Goal: Task Accomplishment & Management: Complete application form

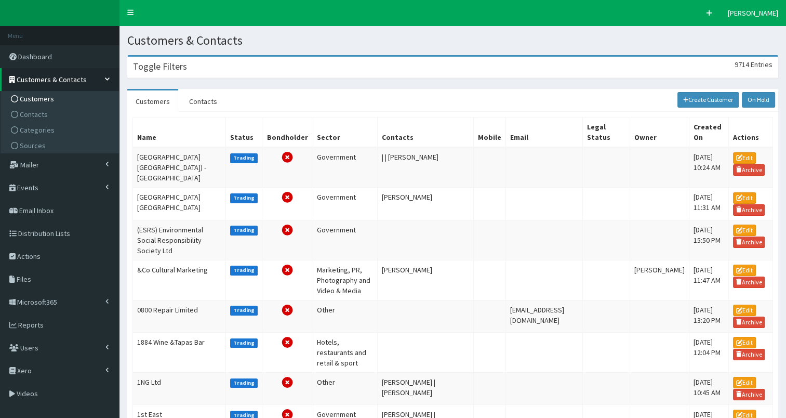
click at [200, 70] on div "Toggle Filters 9714 Entries" at bounding box center [453, 67] width 650 height 21
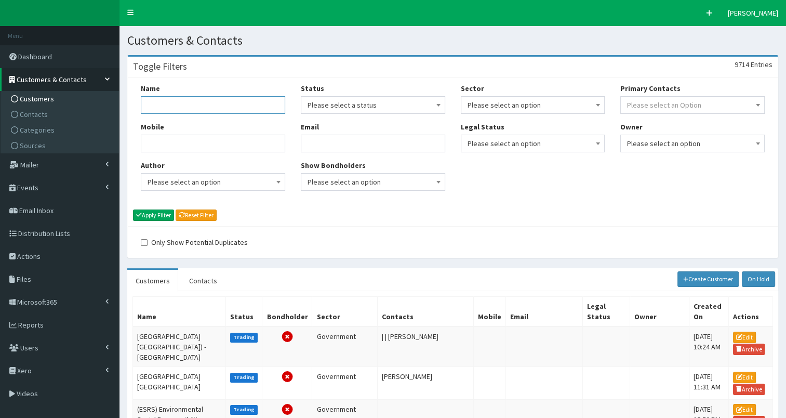
click at [171, 109] on input "Name" at bounding box center [213, 105] width 144 height 18
type input "HEY"
click at [152, 216] on button "Apply Filter" at bounding box center [153, 214] width 41 height 11
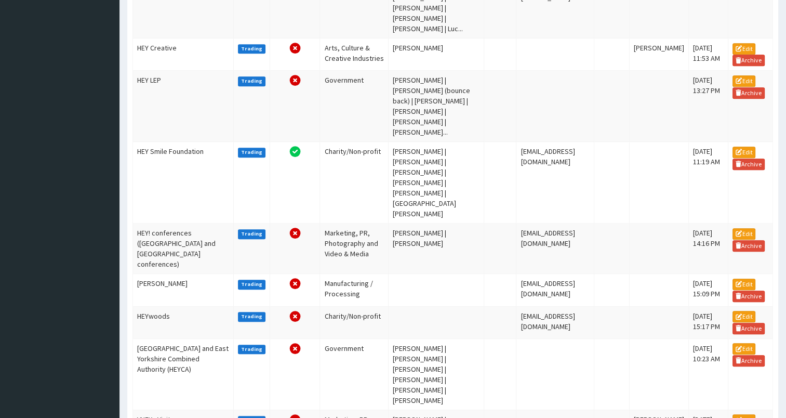
scroll to position [464, 0]
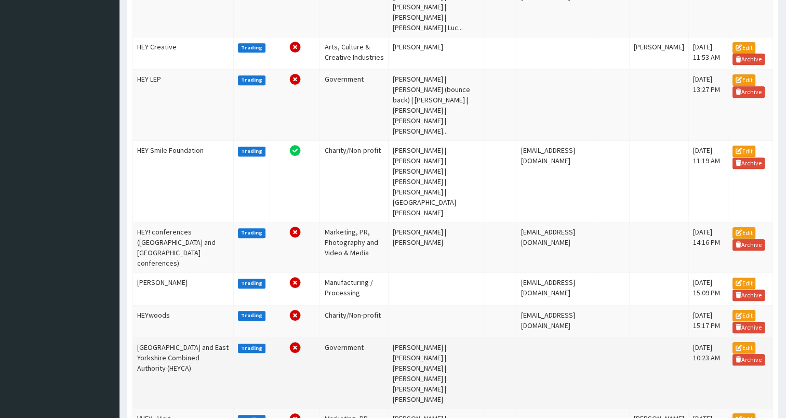
click at [146, 337] on td "[GEOGRAPHIC_DATA] and East Yorkshire Combined Authority (HEYCA)" at bounding box center [183, 372] width 101 height 71
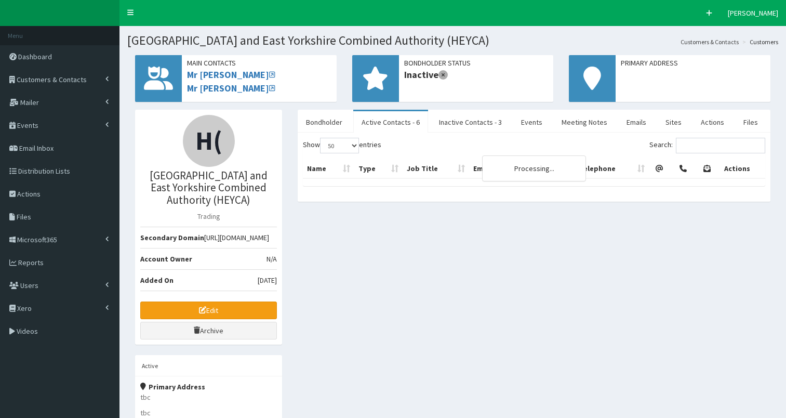
select select "50"
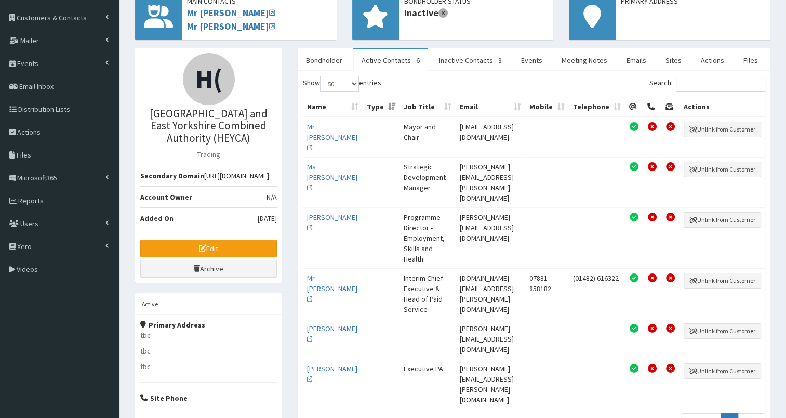
scroll to position [58, 0]
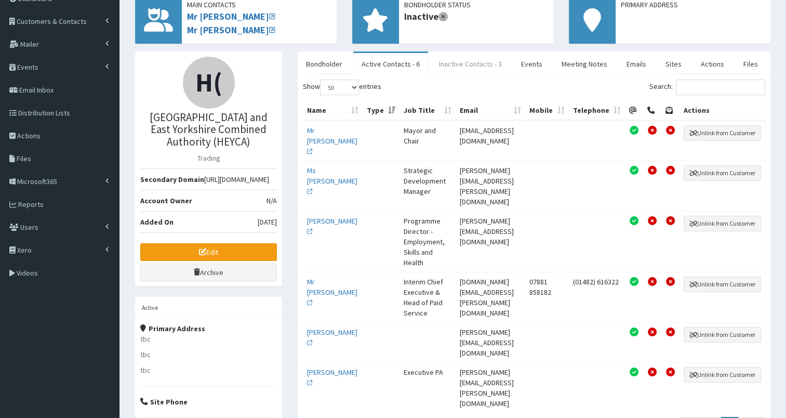
click at [460, 64] on link "Inactive Contacts - 3" at bounding box center [470, 64] width 79 height 22
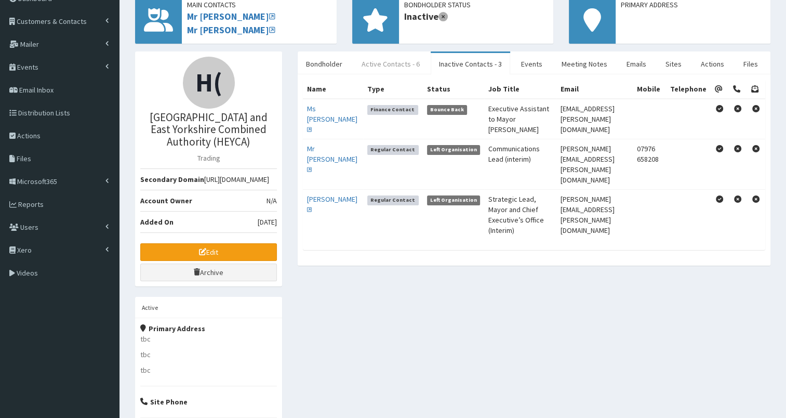
click at [384, 62] on link "Active Contacts - 6" at bounding box center [390, 64] width 75 height 22
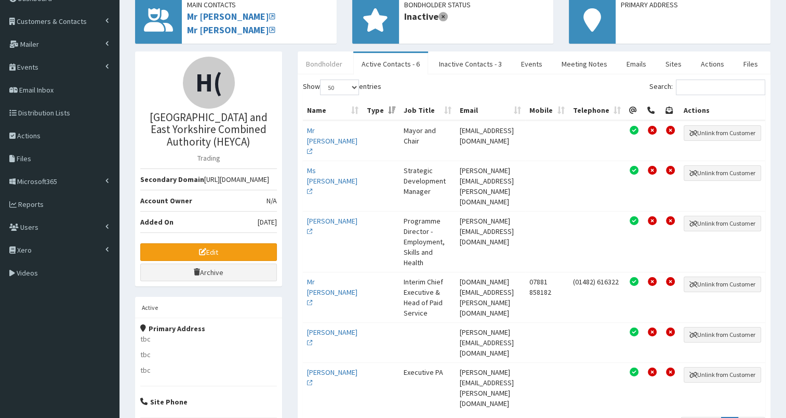
click at [328, 62] on link "Bondholder" at bounding box center [324, 64] width 53 height 22
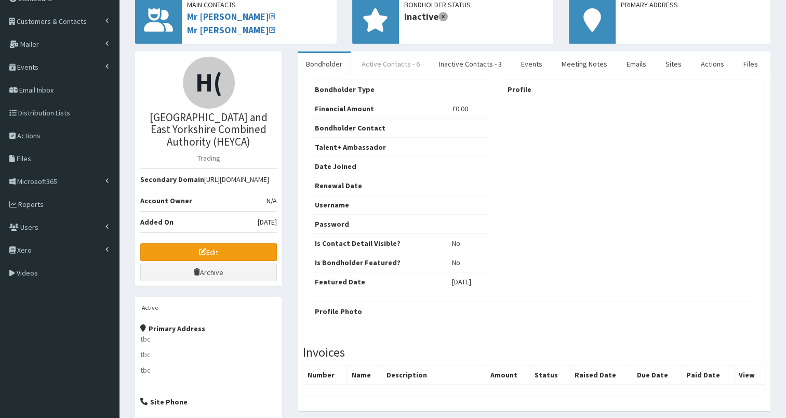
click at [399, 66] on link "Active Contacts - 6" at bounding box center [390, 64] width 75 height 22
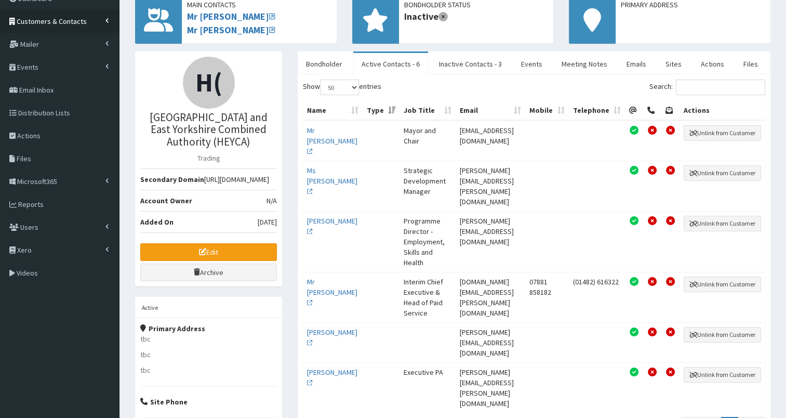
click at [69, 21] on span "Customers & Contacts" at bounding box center [52, 21] width 70 height 9
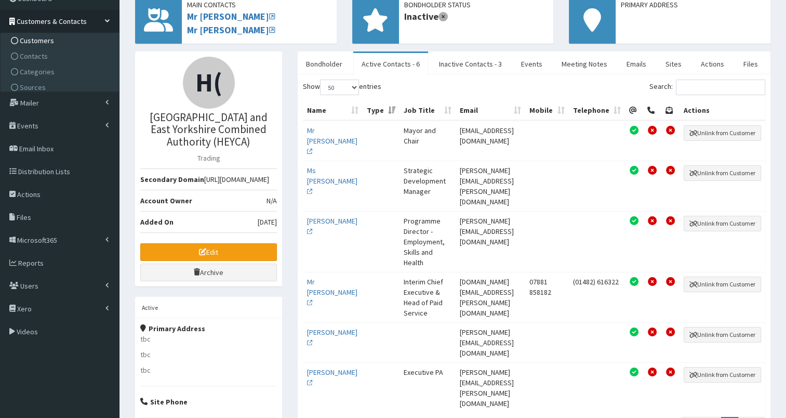
click at [41, 40] on span "Customers" at bounding box center [37, 40] width 34 height 9
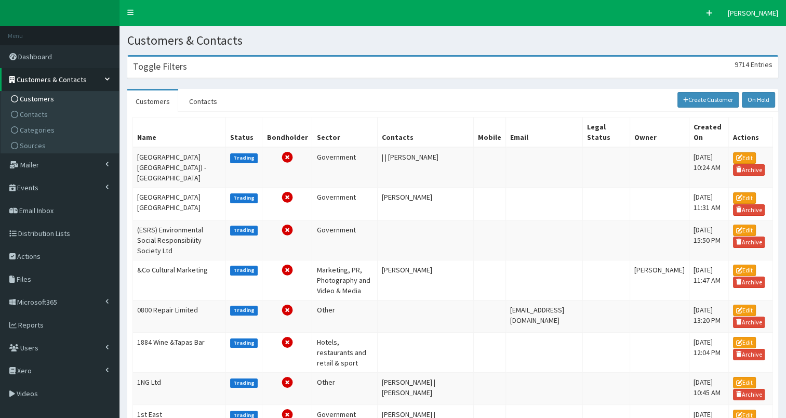
click at [166, 66] on h3 "Toggle Filters" at bounding box center [160, 66] width 54 height 9
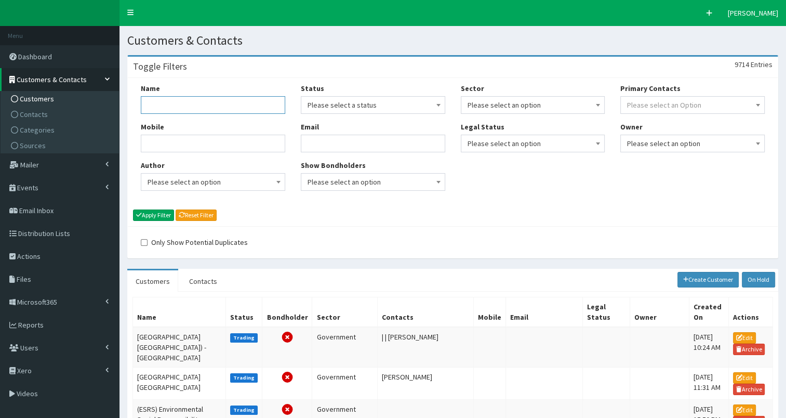
click at [162, 110] on input "Name" at bounding box center [213, 105] width 144 height 18
type input "Carbon A"
click at [157, 214] on button "Apply Filter" at bounding box center [153, 214] width 41 height 11
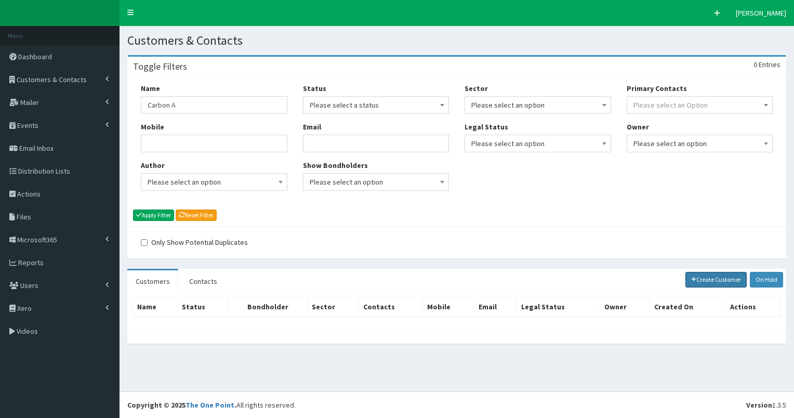
click at [708, 278] on link "Create Customer" at bounding box center [716, 280] width 62 height 16
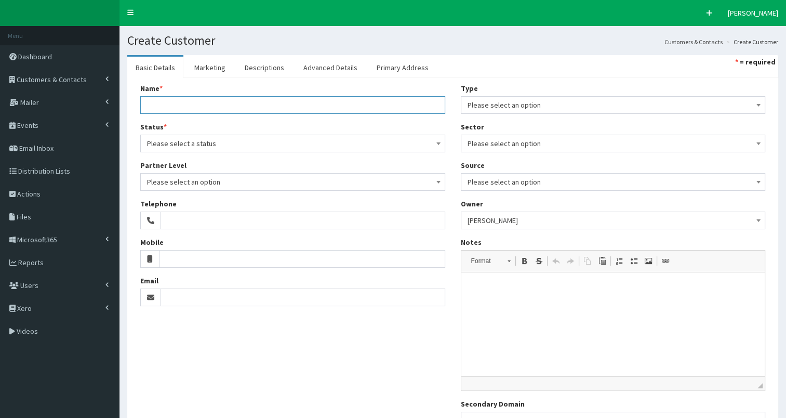
click at [181, 104] on input "Name *" at bounding box center [292, 105] width 305 height 18
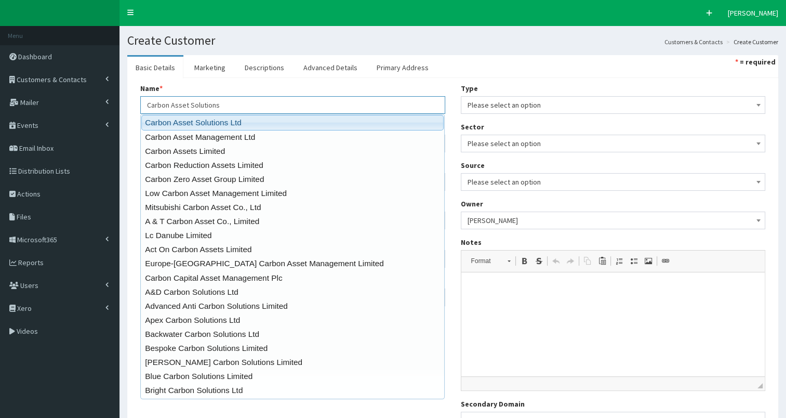
click at [199, 125] on link "Carbon Asset Solutions Ltd" at bounding box center [292, 122] width 302 height 15
type input "Carbon Asset Solutions Ltd"
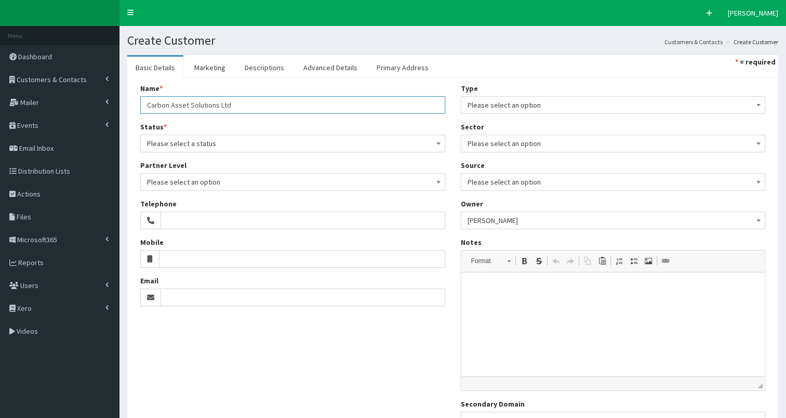
type input "[STREET_ADDRESS][PERSON_NAME]"
type input "[GEOGRAPHIC_DATA]"
type input "WC2H 9JQ"
type input "Carbon Asset Solutions Ltd"
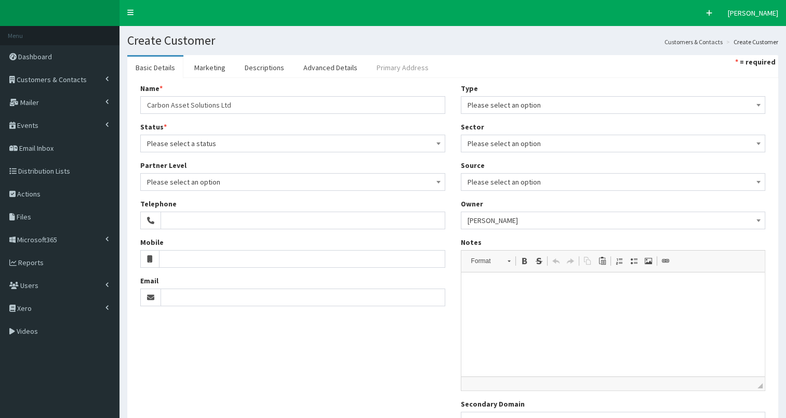
click at [401, 66] on link "Primary Address" at bounding box center [402, 68] width 69 height 22
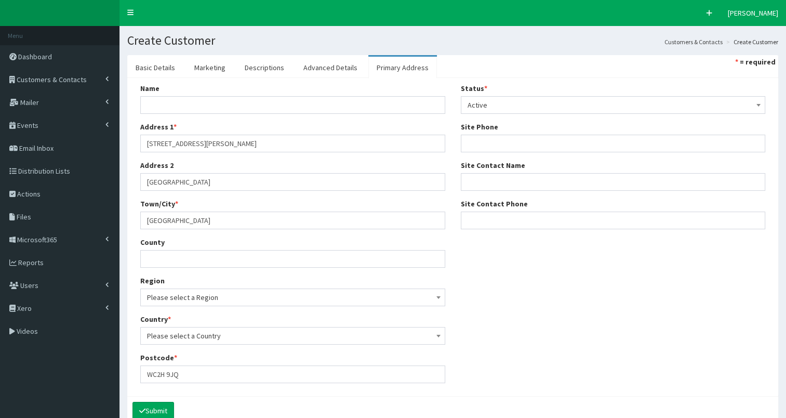
click at [191, 297] on span "Please select a Region" at bounding box center [292, 297] width 291 height 15
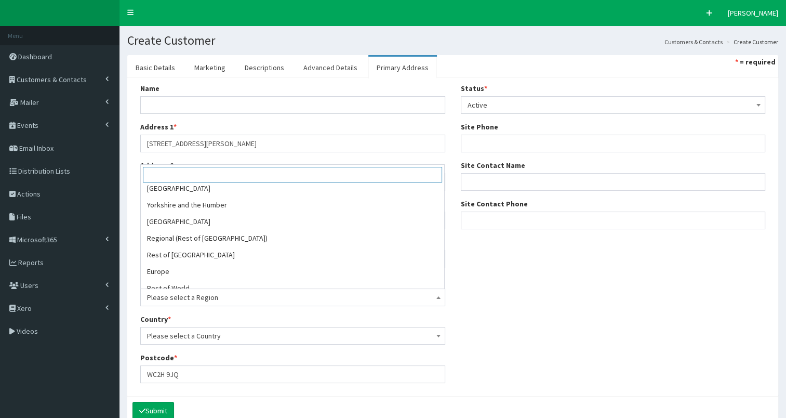
scroll to position [216, 0]
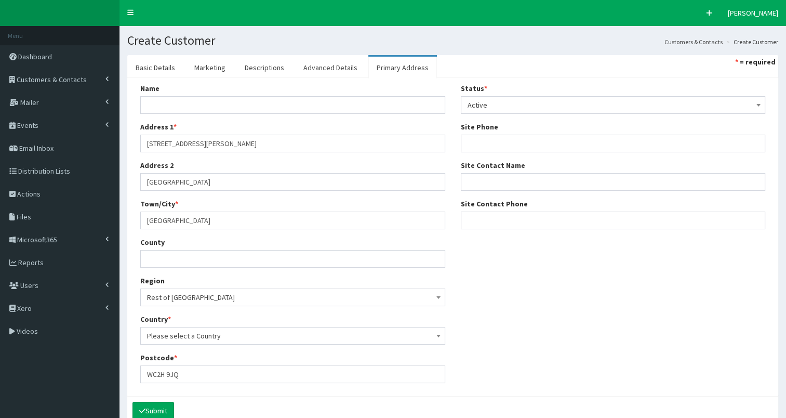
select select "16"
click at [247, 334] on span "Please select a Country" at bounding box center [292, 335] width 291 height 15
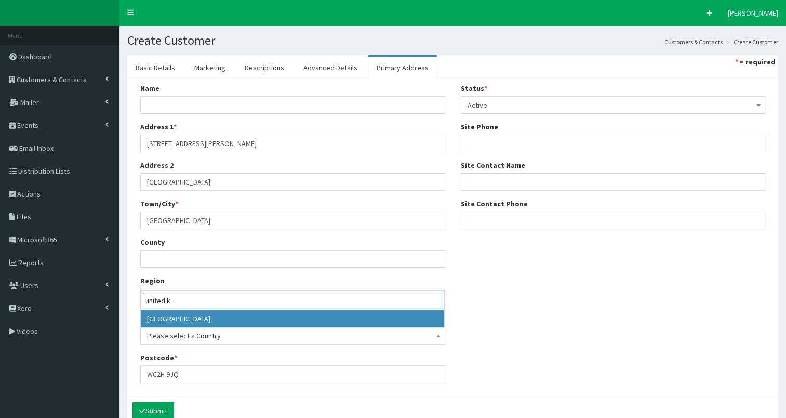
type input "united k"
select select "225"
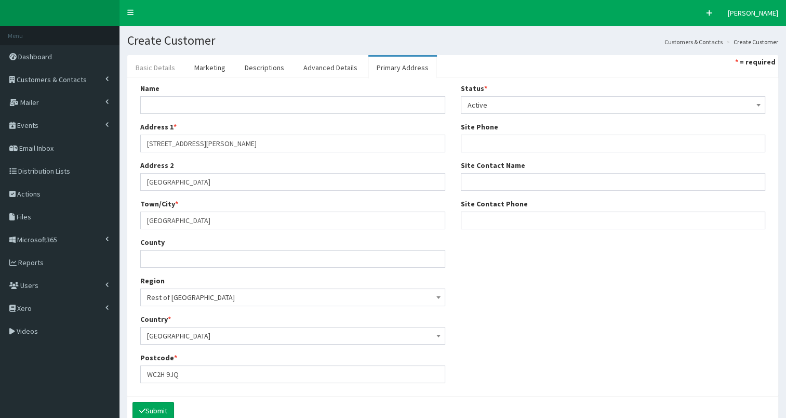
click at [158, 70] on link "Basic Details" at bounding box center [155, 68] width 56 height 22
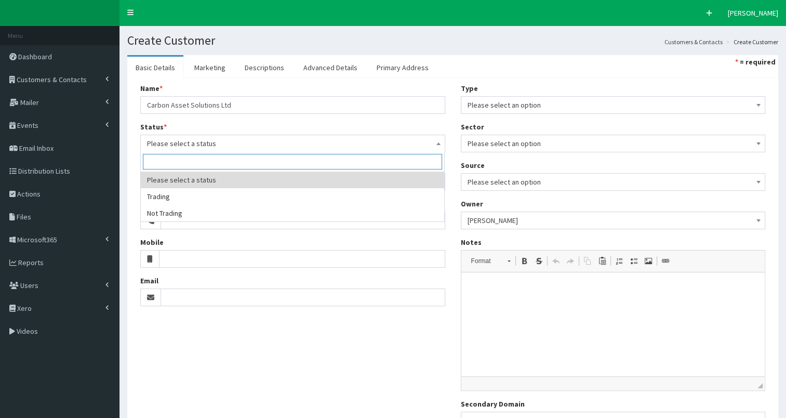
click at [174, 145] on span "Please select a status" at bounding box center [292, 143] width 291 height 15
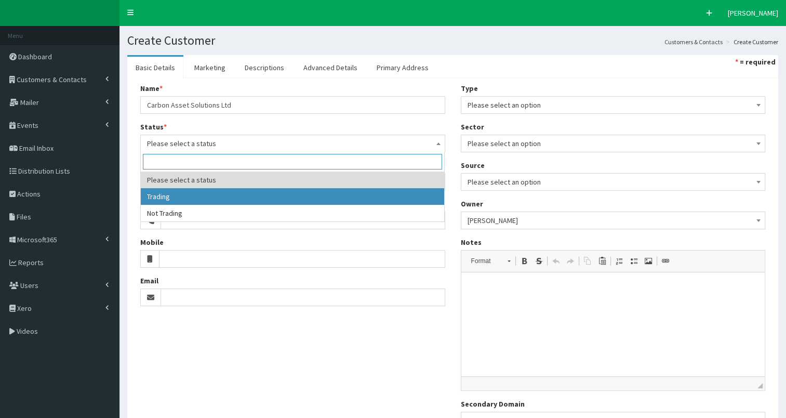
select select "1"
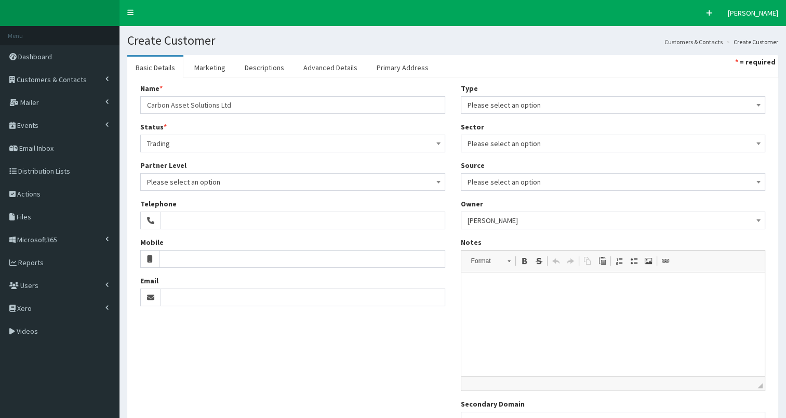
click at [492, 104] on span "Please select an option" at bounding box center [612, 105] width 291 height 15
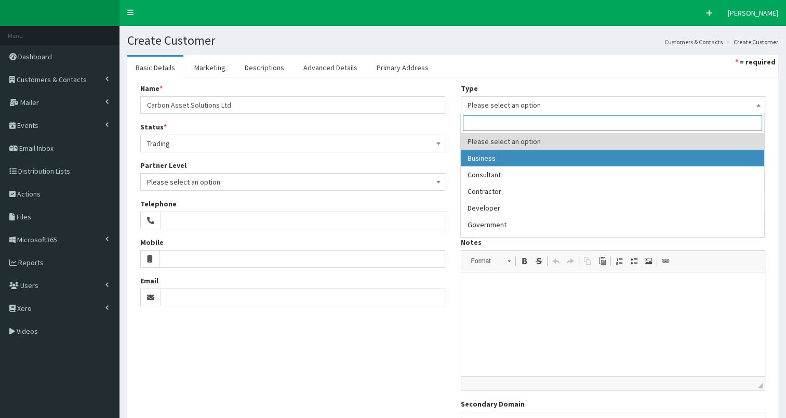
select select "1"
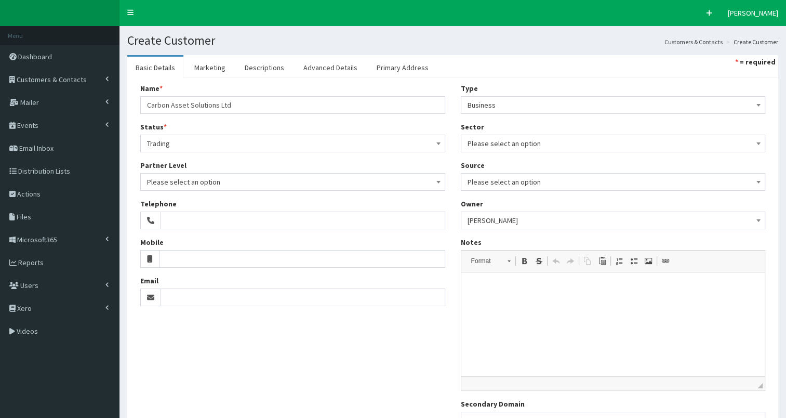
click at [535, 144] on span "Please select an option" at bounding box center [612, 143] width 291 height 15
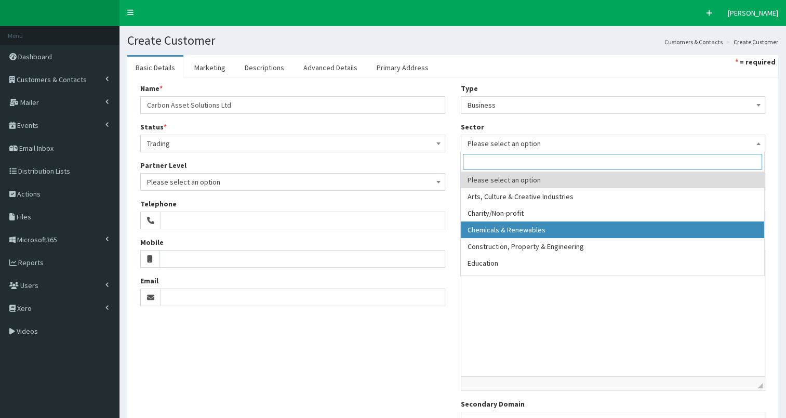
select select "3"
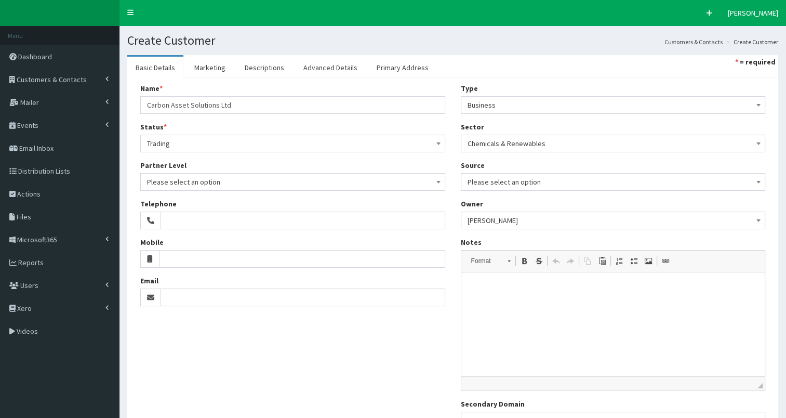
scroll to position [97, 0]
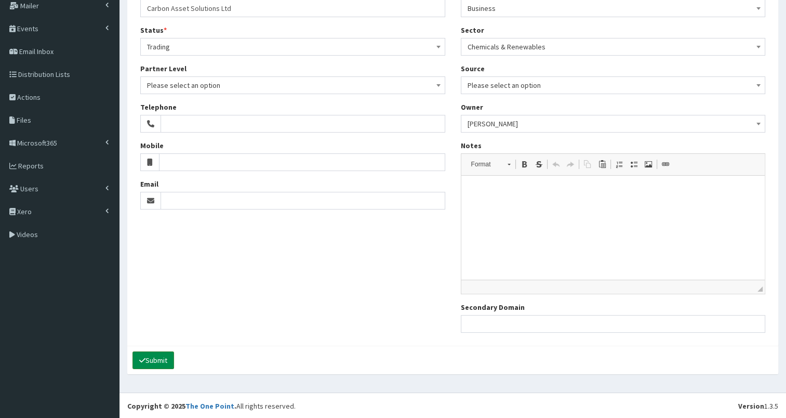
click at [152, 358] on button "Submit" at bounding box center [153, 360] width 42 height 18
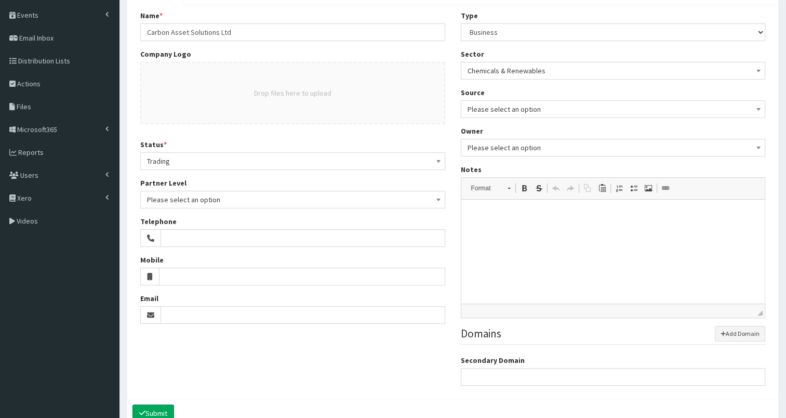
scroll to position [157, 0]
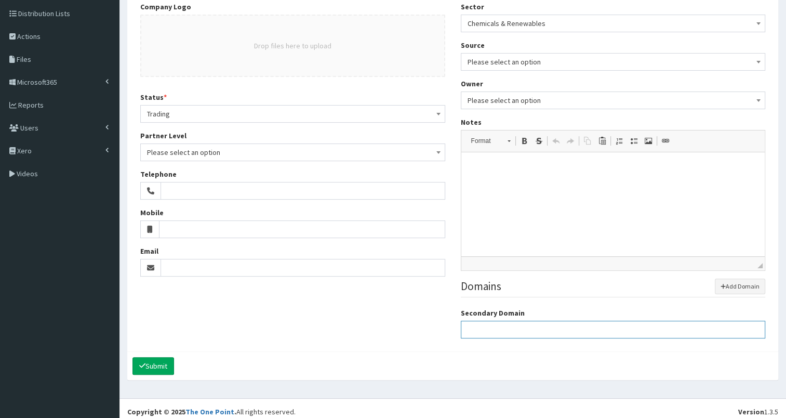
click at [496, 320] on input "Secondary Domain" at bounding box center [613, 329] width 305 height 18
paste input "[URL][DOMAIN_NAME]"
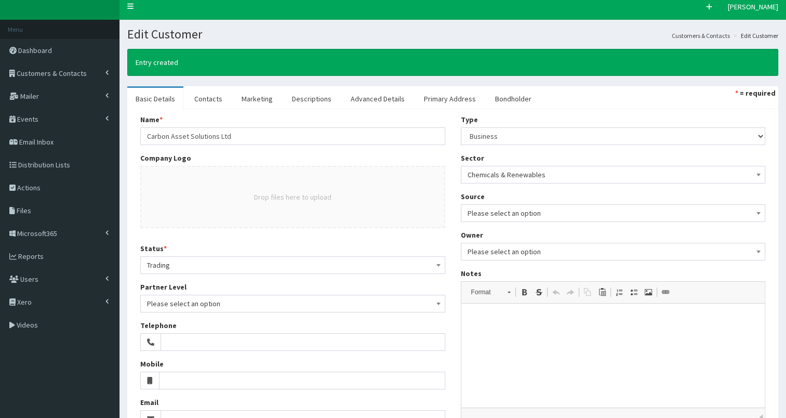
scroll to position [6, 0]
type input "http://www.carbonassetsolutions.com/"
click at [211, 95] on link "Contacts" at bounding box center [208, 99] width 45 height 22
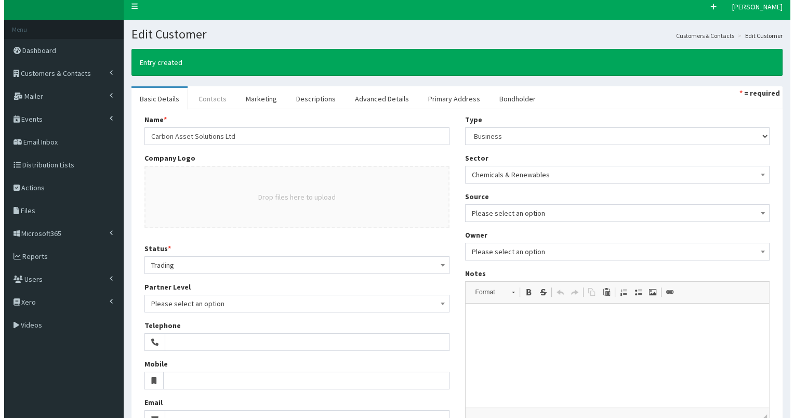
scroll to position [0, 0]
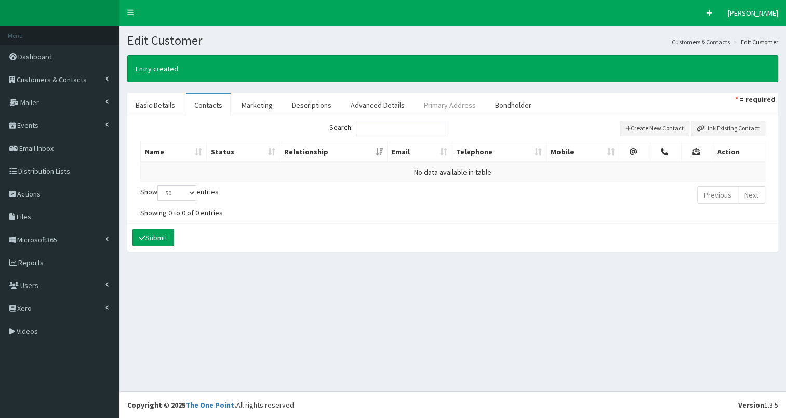
click at [441, 109] on link "Primary Address" at bounding box center [449, 105] width 69 height 22
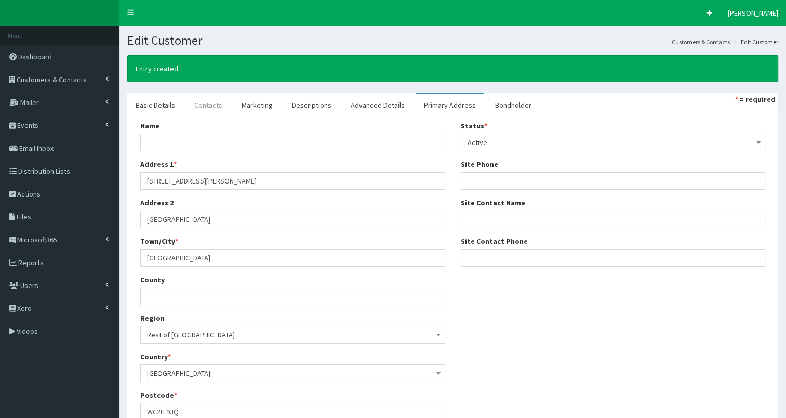
click at [212, 110] on link "Contacts" at bounding box center [208, 105] width 45 height 22
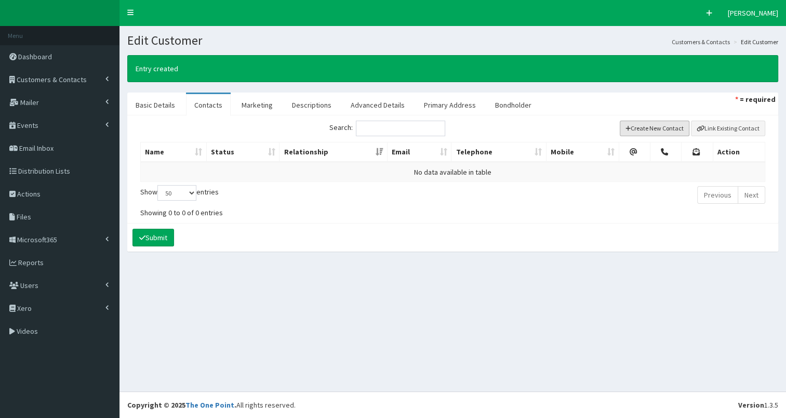
click at [667, 131] on button "Create New Contact" at bounding box center [655, 128] width 70 height 16
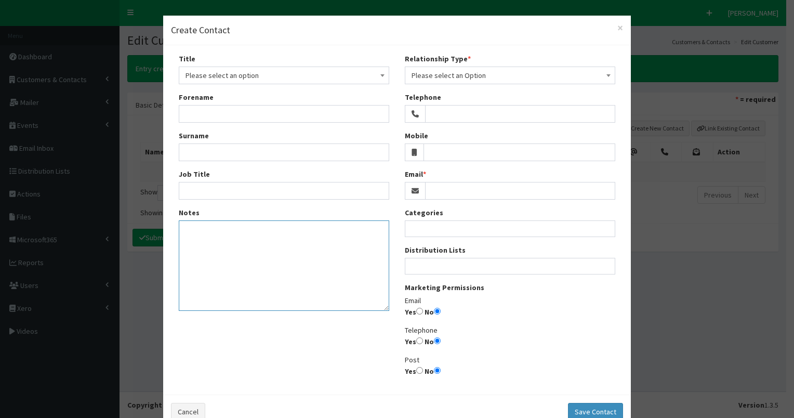
click at [276, 241] on textarea "Notes" at bounding box center [284, 265] width 210 height 90
paste textarea "Andrew Steel Director CAS(UK) Ltd The Deep Business Centre, Tower Street, Hull,…"
drag, startPoint x: 181, startPoint y: 231, endPoint x: 250, endPoint y: 232, distance: 69.1
click at [250, 232] on textarea "Andrew Steel Director CAS(UK) Ltd The Deep Business Centre, Tower Street, Hull,…" at bounding box center [284, 265] width 210 height 90
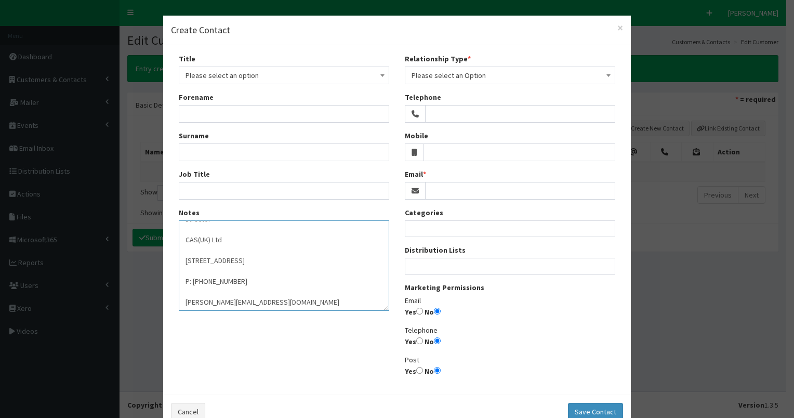
click at [243, 233] on textarea "Andrew Steel Director CAS(UK) Ltd The Deep Business Centre, Tower Street, Hull,…" at bounding box center [284, 265] width 210 height 90
drag, startPoint x: 183, startPoint y: 223, endPoint x: 212, endPoint y: 249, distance: 39.0
click at [212, 249] on textarea "Andrew Steel Director CAS(UK) Ltd The Deep Business Centre, Tower Street, Hull,…" at bounding box center [284, 265] width 210 height 90
type textarea "Andrew Steel Director CAS(UK) Ltd The Deep Business Centre, Tower Street, Hull,…"
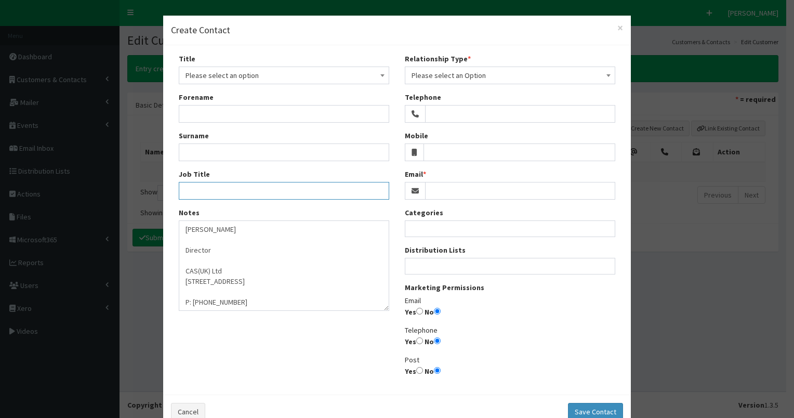
click at [232, 191] on input "Job Title" at bounding box center [284, 191] width 210 height 18
paste input "Director"
type input "Director"
click at [235, 77] on span "Please select an option" at bounding box center [283, 75] width 197 height 15
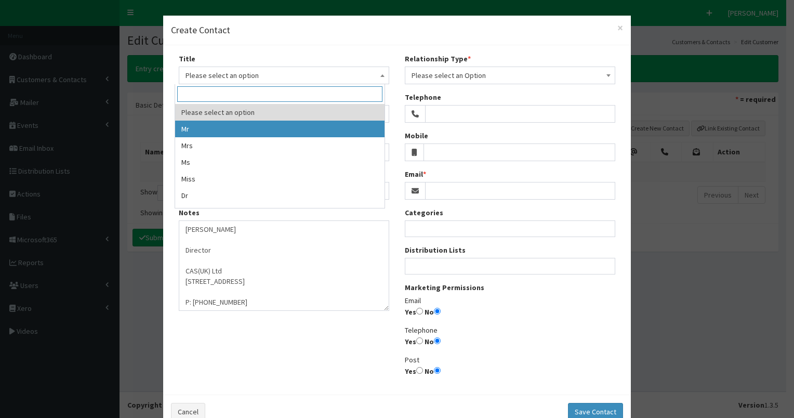
drag, startPoint x: 205, startPoint y: 125, endPoint x: 197, endPoint y: 116, distance: 11.8
select select "1"
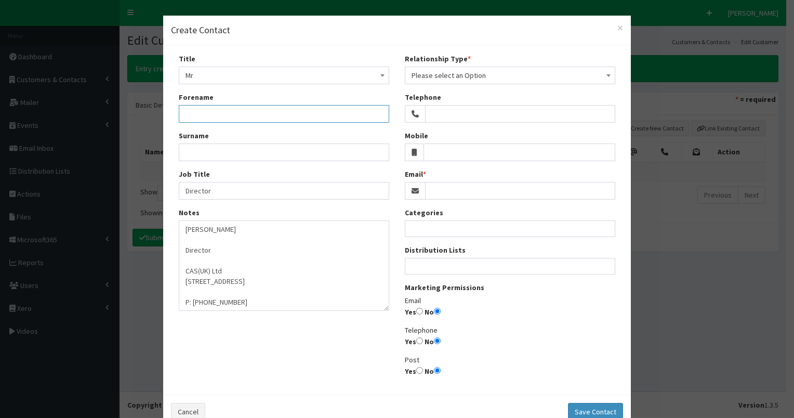
click at [195, 116] on input "Forename" at bounding box center [284, 114] width 210 height 18
type input "Andy"
click at [199, 149] on input "Surname" at bounding box center [284, 152] width 210 height 18
type input "Steel"
drag, startPoint x: 182, startPoint y: 226, endPoint x: 225, endPoint y: 253, distance: 50.9
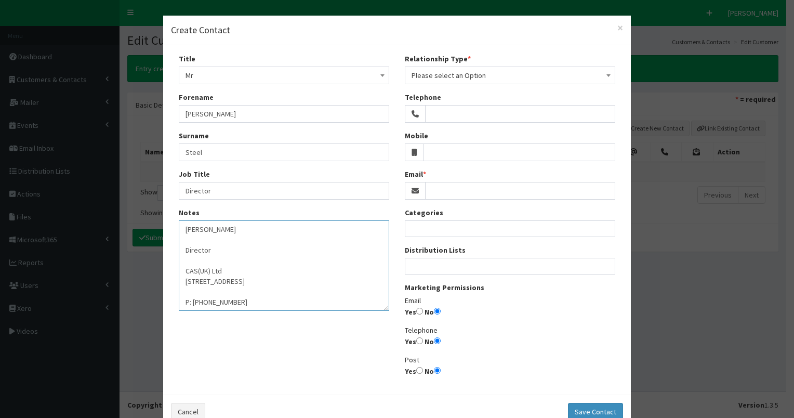
click at [225, 253] on textarea "Andrew Steel Director CAS(UK) Ltd The Deep Business Centre, Tower Street, Hull,…" at bounding box center [284, 265] width 210 height 90
drag, startPoint x: 190, startPoint y: 260, endPoint x: 270, endPoint y: 261, distance: 80.5
click at [270, 261] on textarea "CAS(UK) Ltd The Deep Business Centre, Tower Street, Hull, England, HU1 4BG P: +…" at bounding box center [284, 265] width 210 height 90
type textarea "CAS(UK) Ltd The Deep Business Centre, Tower Street, Hull, England, HU1 4BG P: +…"
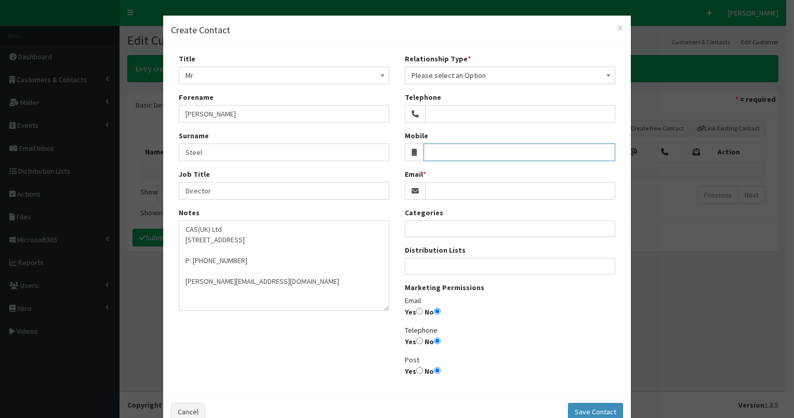
click at [447, 147] on input "Mobile" at bounding box center [519, 152] width 192 height 18
paste input "+447985572277"
click at [423, 154] on input "+447985572277" at bounding box center [519, 152] width 192 height 18
type input "07985572277"
click at [469, 70] on span "Please select an Option" at bounding box center [509, 75] width 197 height 15
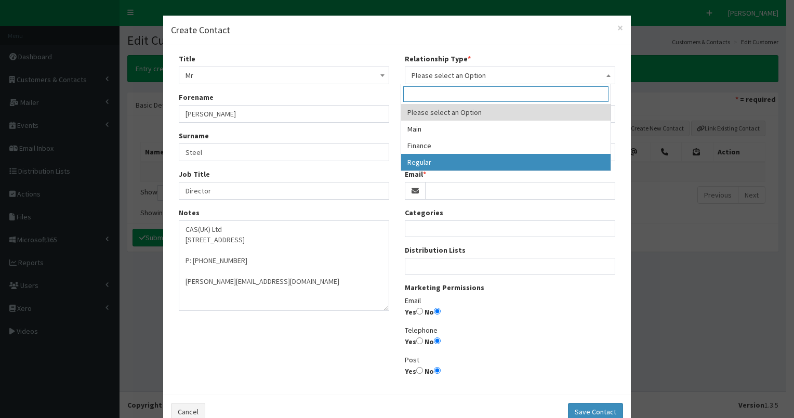
select select "3"
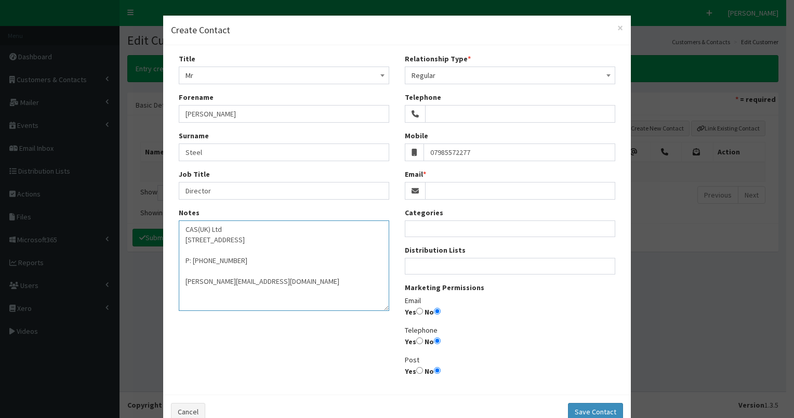
drag, startPoint x: 182, startPoint y: 278, endPoint x: 341, endPoint y: 280, distance: 159.4
click at [341, 280] on textarea "CAS(UK) Ltd The Deep Business Centre, Tower Street, Hull, England, HU1 4BG P: +…" at bounding box center [284, 265] width 210 height 90
click at [416, 310] on input "Yes" at bounding box center [419, 310] width 7 height 7
radio input "true"
click at [440, 269] on ul at bounding box center [509, 264] width 209 height 13
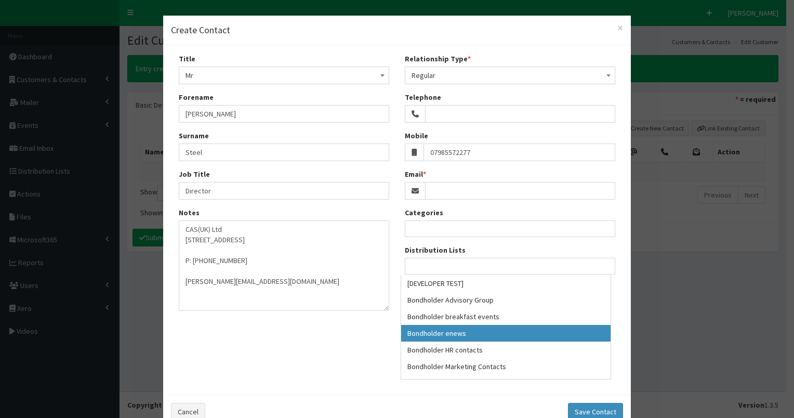
select select "79"
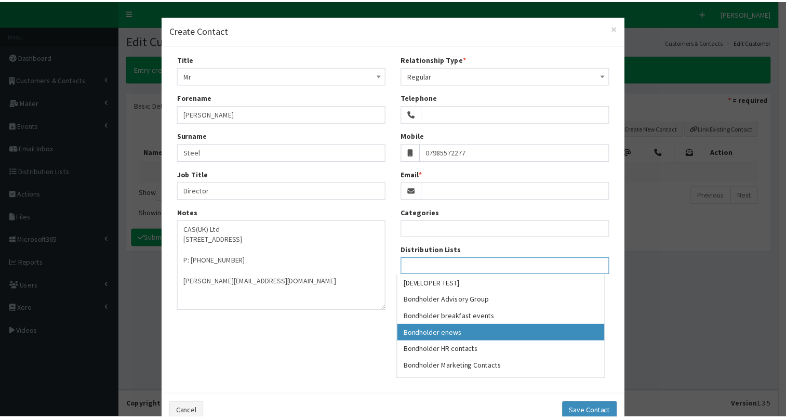
scroll to position [29, 0]
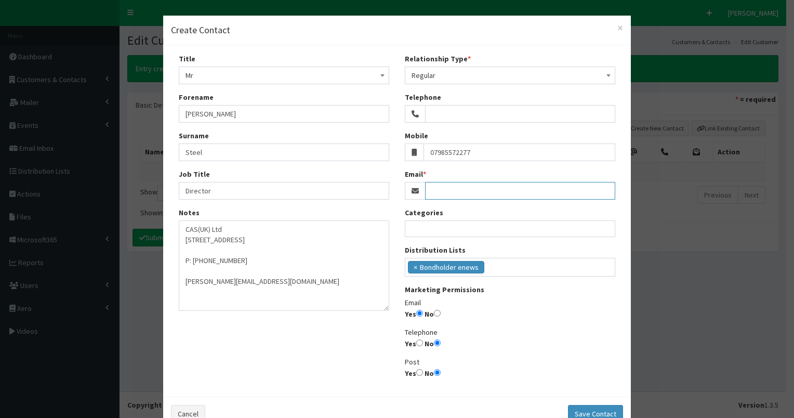
click at [447, 193] on input "Email" at bounding box center [520, 191] width 190 height 18
paste input "andrew.steel@carbonassetsolutions.com"
type input "andrew.steel@carbonassetsolutions.com"
drag, startPoint x: 180, startPoint y: 258, endPoint x: 333, endPoint y: 287, distance: 156.4
click at [333, 287] on textarea "CAS(UK) Ltd The Deep Business Centre, Tower Street, Hull, England, HU1 4BG P: +…" at bounding box center [284, 265] width 210 height 90
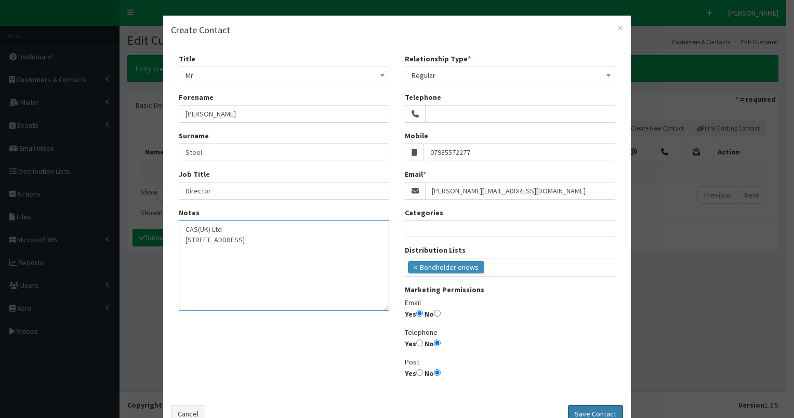
type textarea "CAS(UK) Ltd The Deep Business Centre, Tower Street, Hull, England, HU1 4BG"
click at [599, 410] on button "Save Contact" at bounding box center [595, 414] width 55 height 18
select select
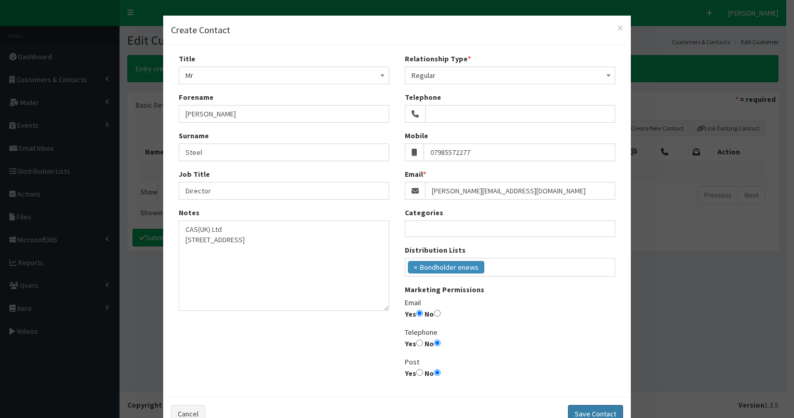
select select
radio input "false"
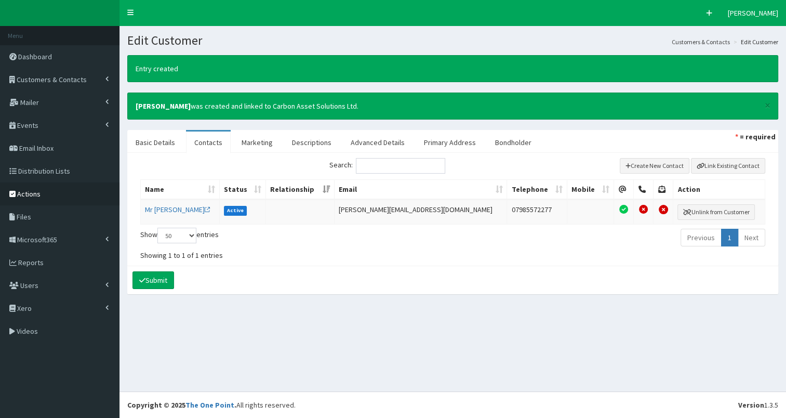
click at [27, 192] on span "Actions" at bounding box center [28, 193] width 23 height 9
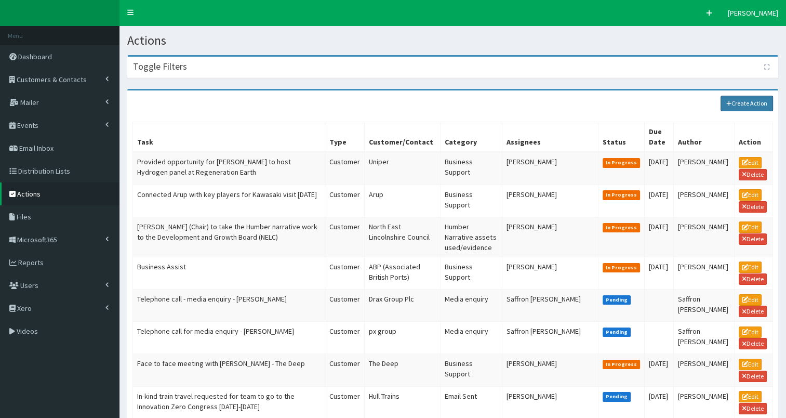
click at [737, 105] on link "Create Action" at bounding box center [746, 104] width 53 height 16
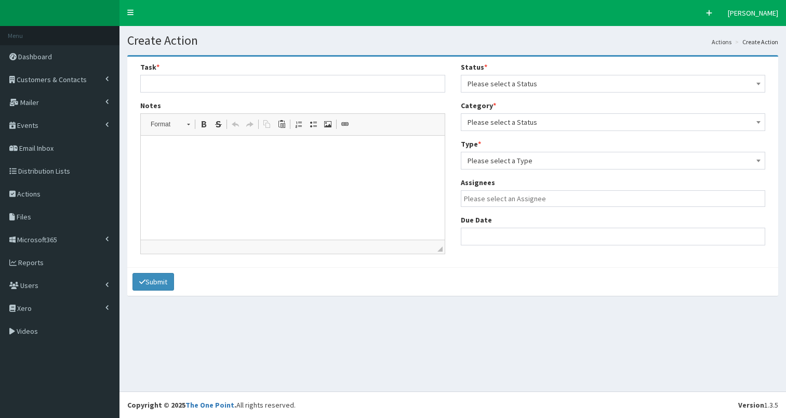
select select
click at [205, 155] on p at bounding box center [292, 151] width 283 height 11
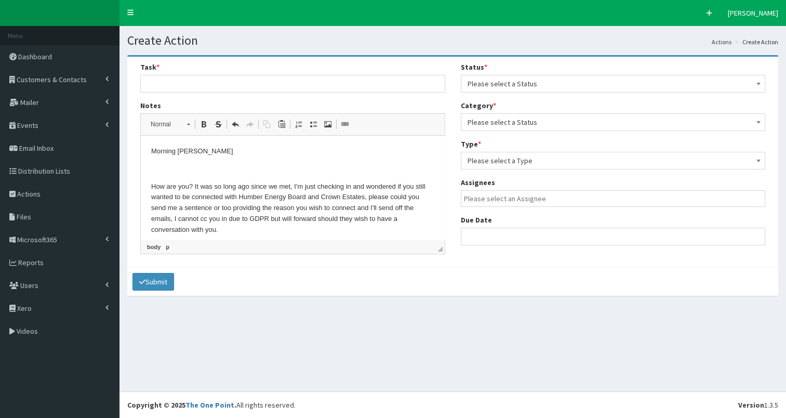
scroll to position [895, 0]
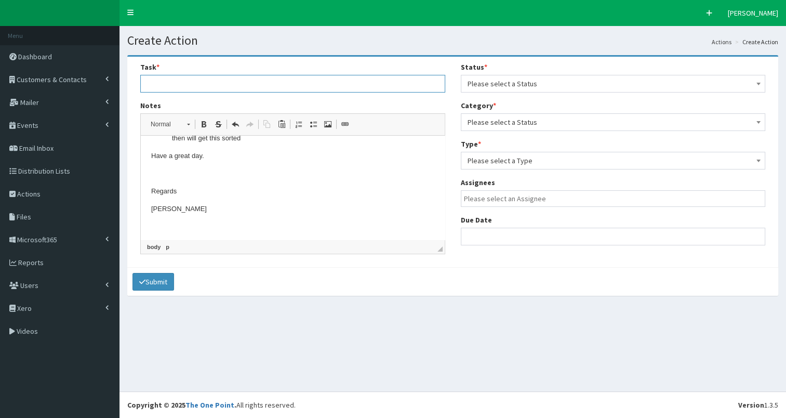
click at [153, 86] on input "text" at bounding box center [292, 84] width 305 height 18
type input "Works for a new company - could be looking to rejoin"
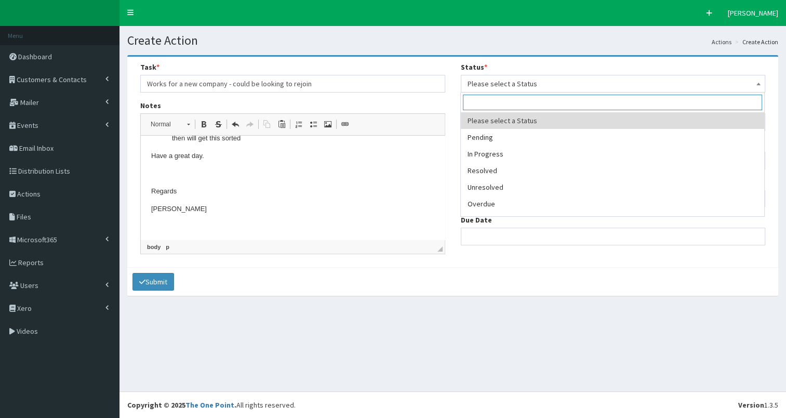
click at [534, 80] on span "Please select a Status" at bounding box center [612, 83] width 291 height 15
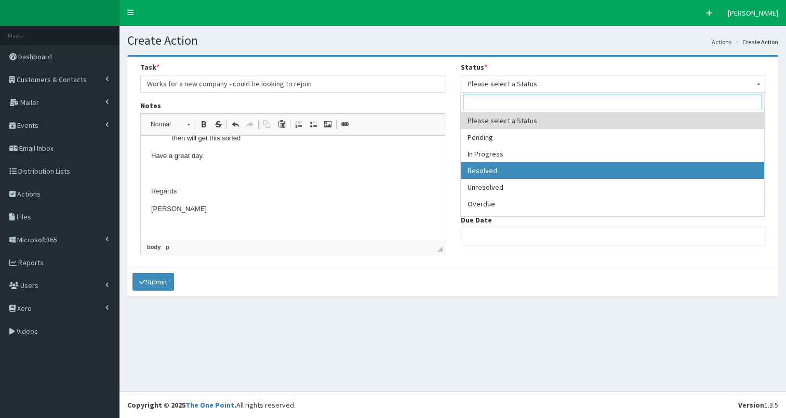
select select "3"
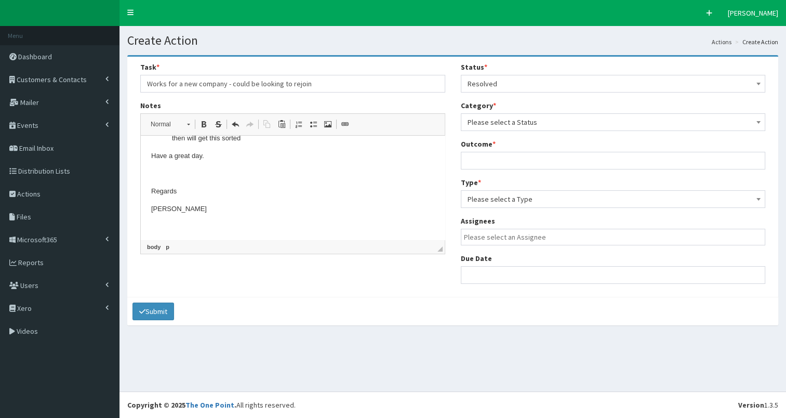
click at [516, 125] on span "Please select a Status" at bounding box center [612, 122] width 291 height 15
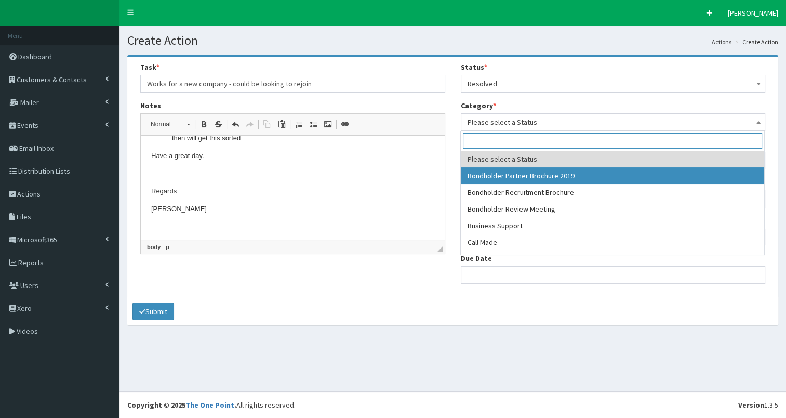
select select "38"
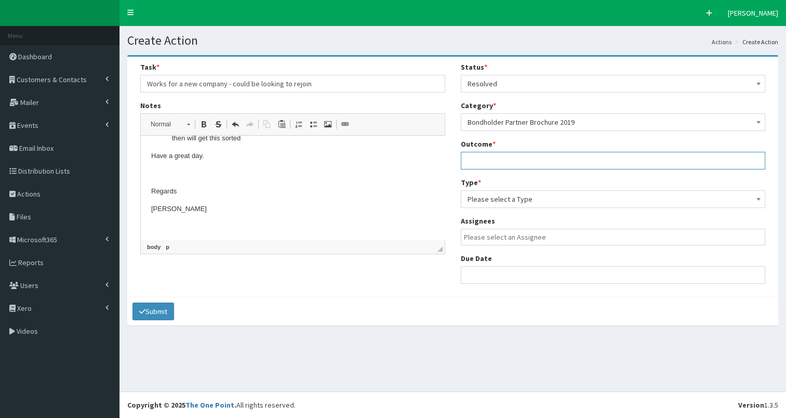
click at [503, 158] on input "text" at bounding box center [613, 161] width 305 height 18
type input "see notes"
click at [511, 200] on span "Please select a Type" at bounding box center [612, 199] width 291 height 15
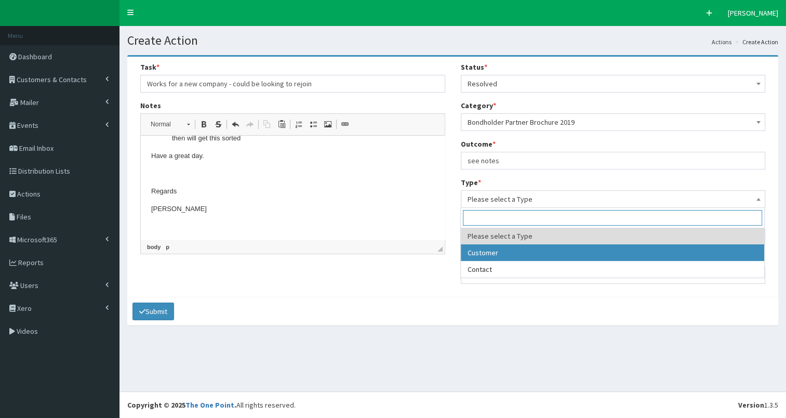
select select "customer"
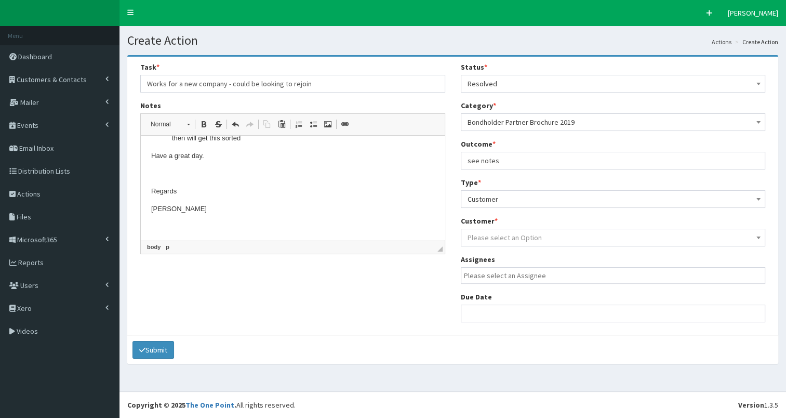
click at [505, 235] on span "Please select an Option" at bounding box center [504, 237] width 74 height 9
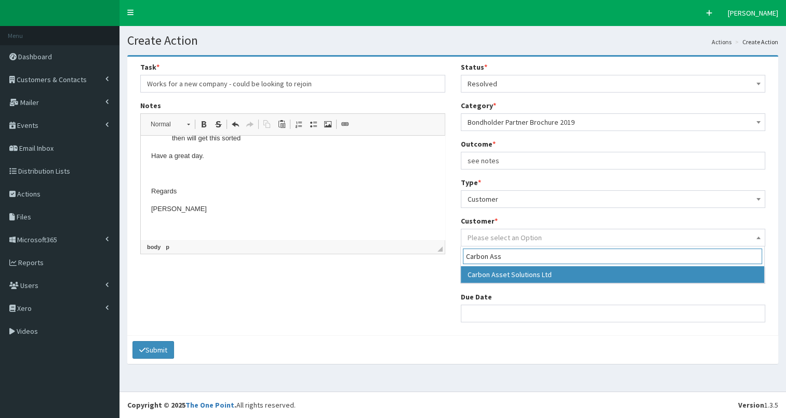
type input "Carbon Ass"
select select "49261"
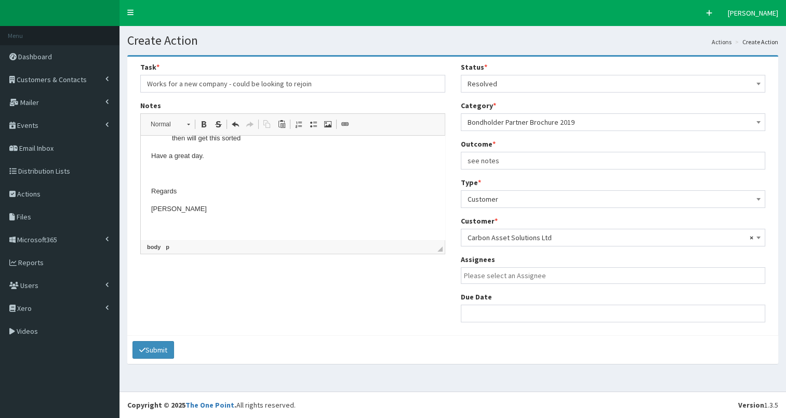
click at [499, 275] on input "search" at bounding box center [616, 275] width 304 height 10
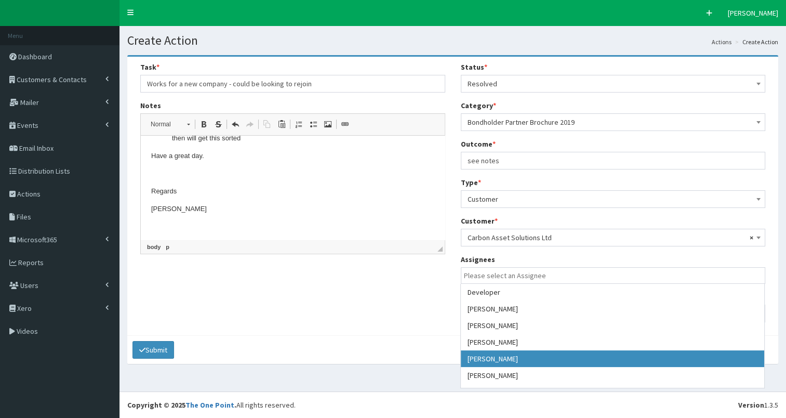
drag, startPoint x: 517, startPoint y: 359, endPoint x: 486, endPoint y: 343, distance: 35.1
select select "7"
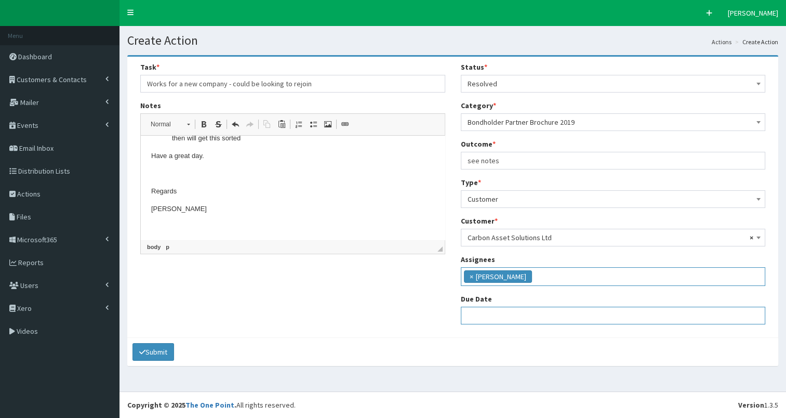
click at [488, 319] on input "text" at bounding box center [613, 315] width 305 height 18
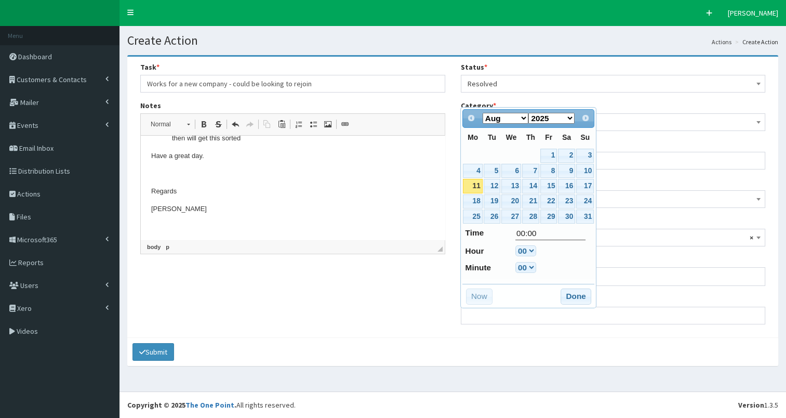
click at [478, 185] on link "11" at bounding box center [472, 186] width 19 height 14
type input "11-08-2025 00:00"
click at [573, 297] on button "Done" at bounding box center [575, 296] width 31 height 17
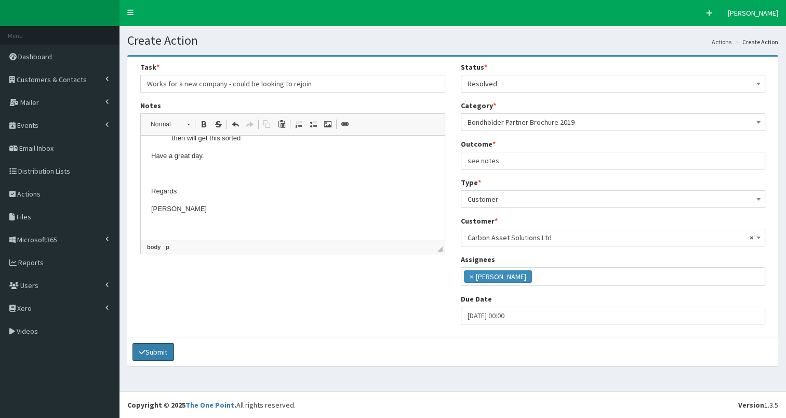
click at [149, 351] on button "Submit" at bounding box center [153, 352] width 42 height 18
